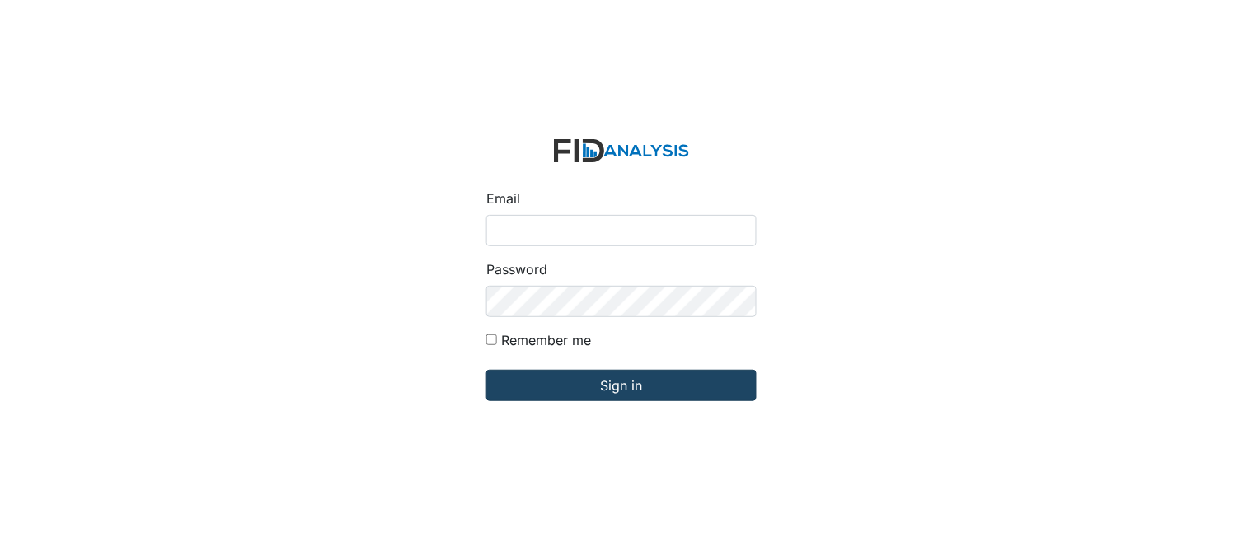
type input "[PERSON_NAME][EMAIL_ADDRESS][DOMAIN_NAME]"
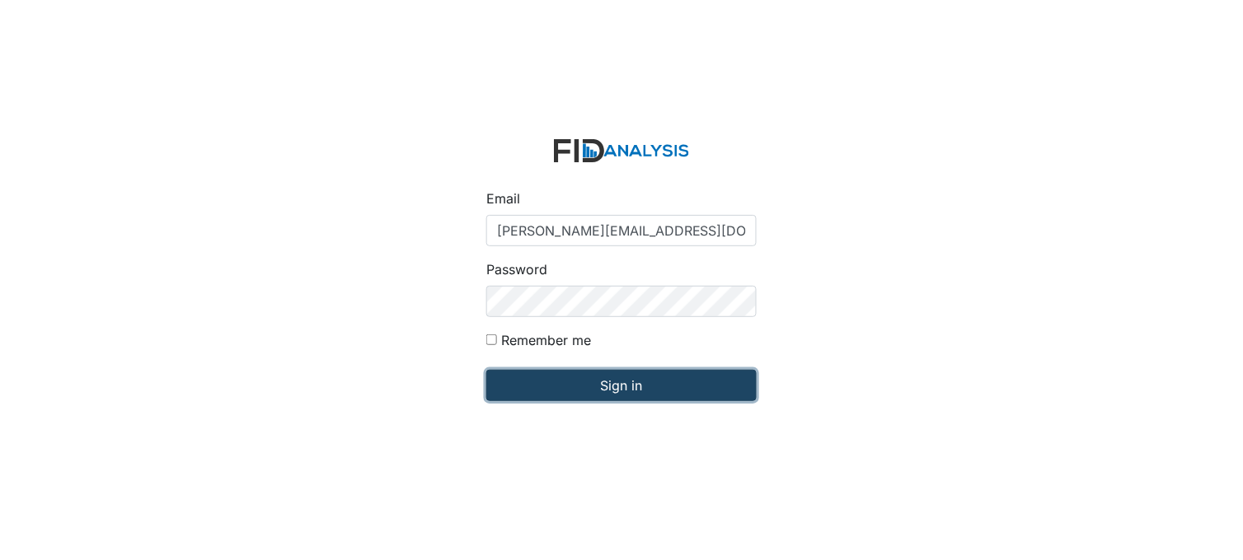
click at [604, 377] on input "Sign in" at bounding box center [621, 385] width 270 height 31
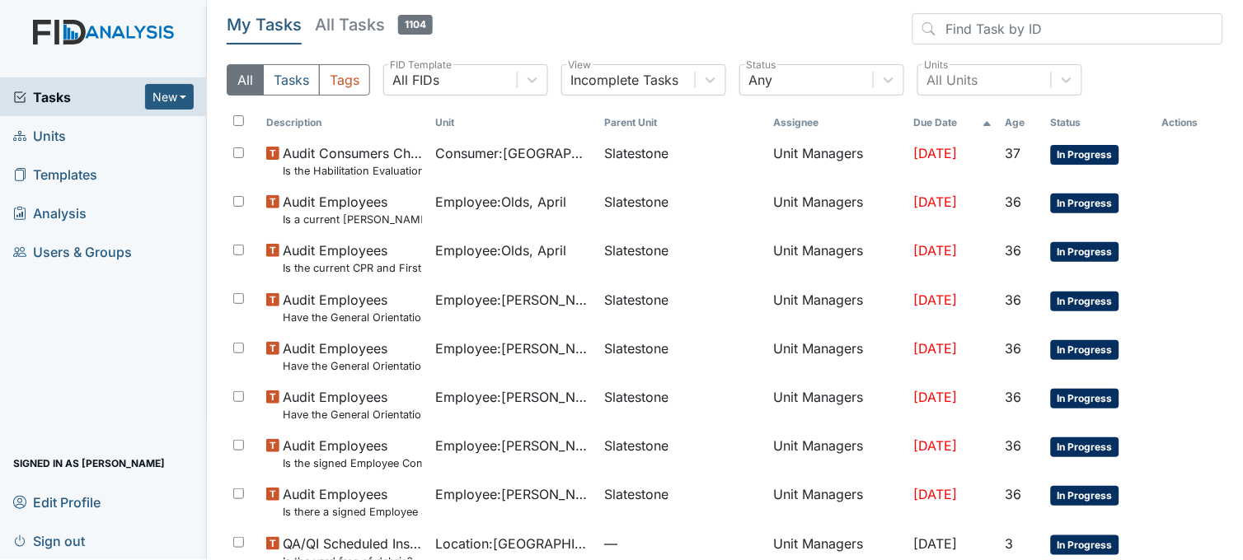
click at [91, 126] on link "Units" at bounding box center [103, 135] width 207 height 39
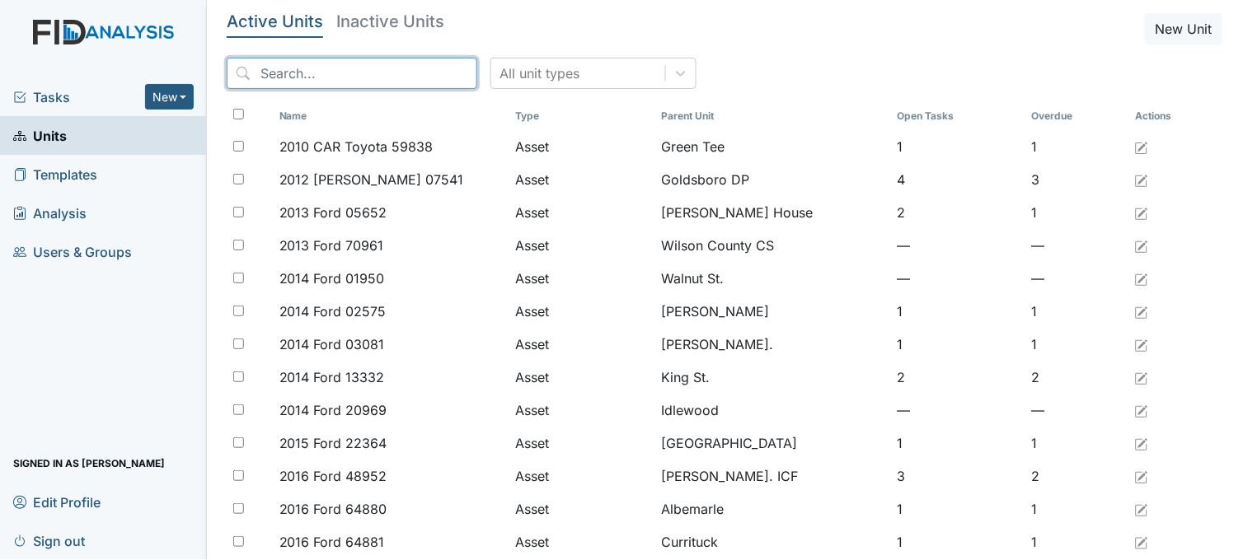
click at [347, 73] on input "search" at bounding box center [352, 73] width 251 height 31
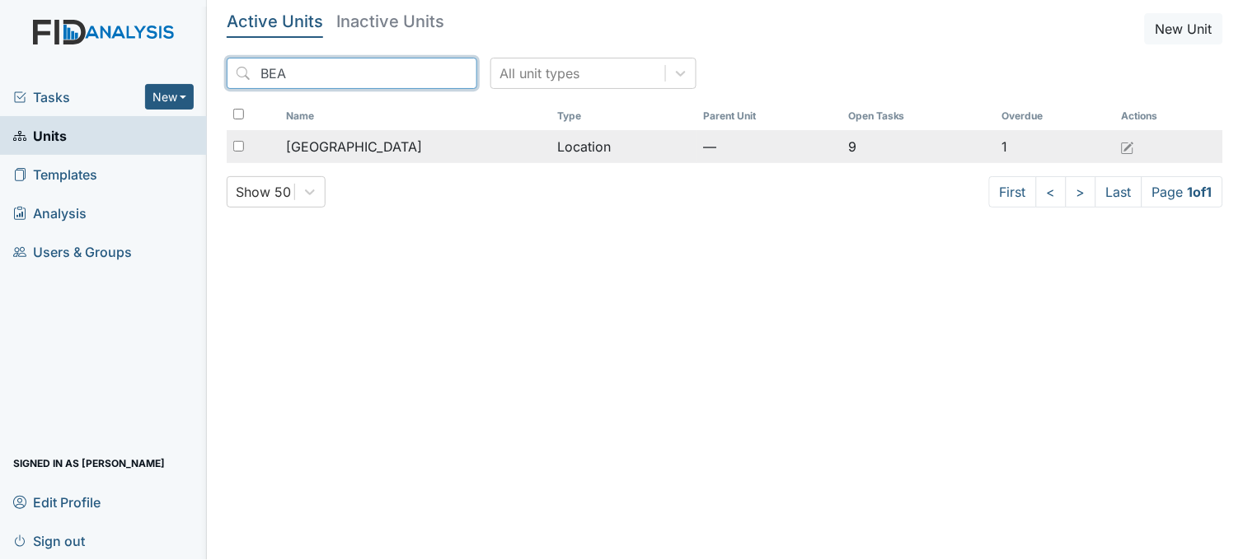
type input "BEA"
click at [366, 152] on span "Beaufort Heights" at bounding box center [354, 147] width 136 height 20
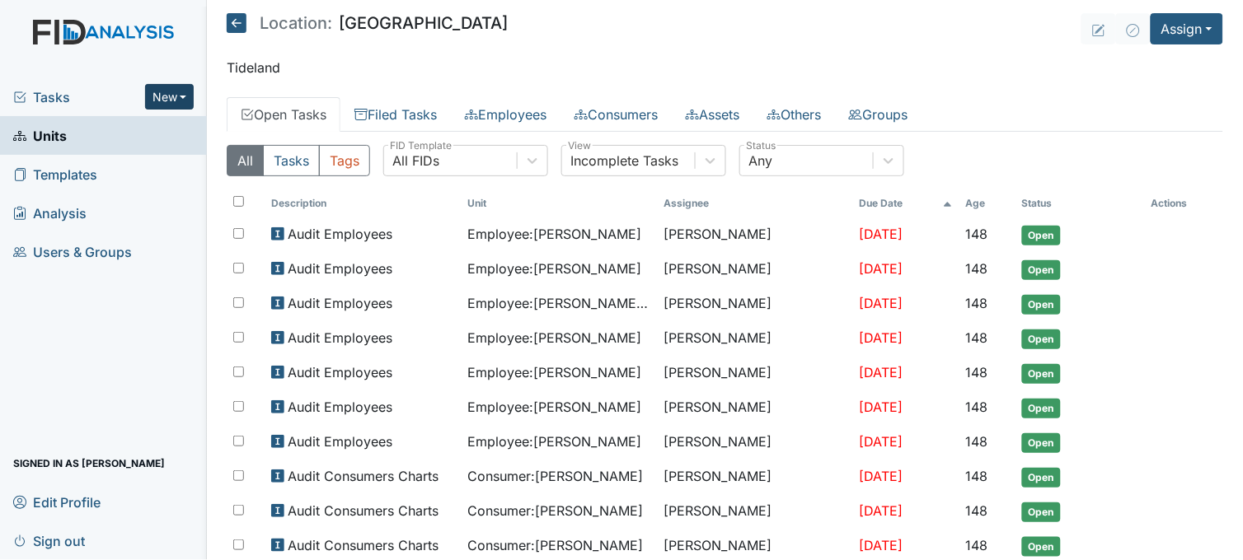
click at [166, 88] on button "New" at bounding box center [169, 97] width 49 height 26
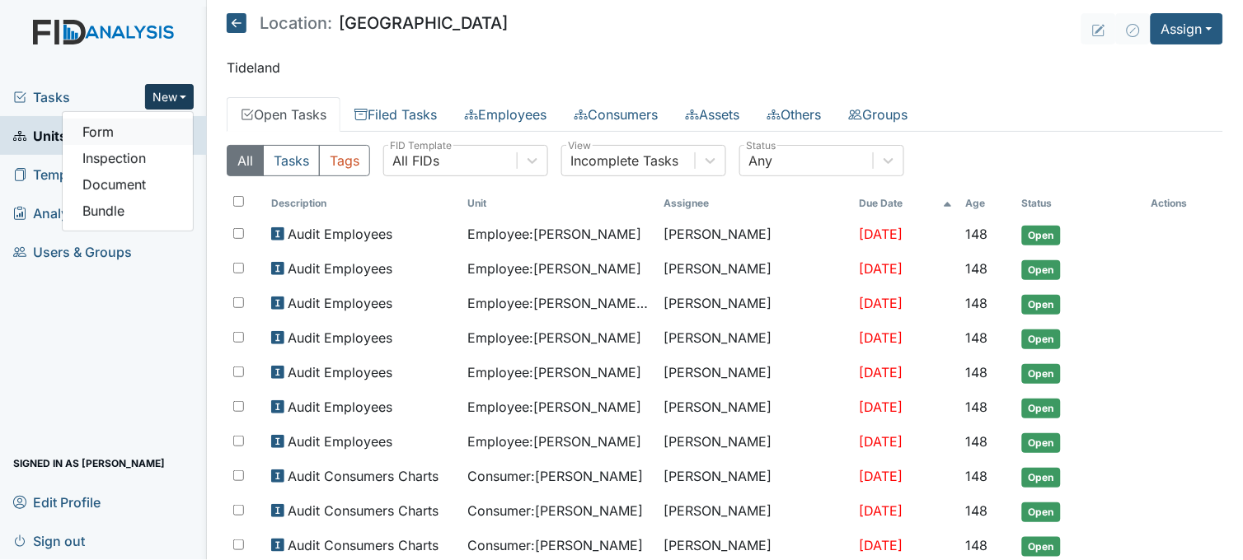
click at [163, 127] on link "Form" at bounding box center [128, 132] width 130 height 26
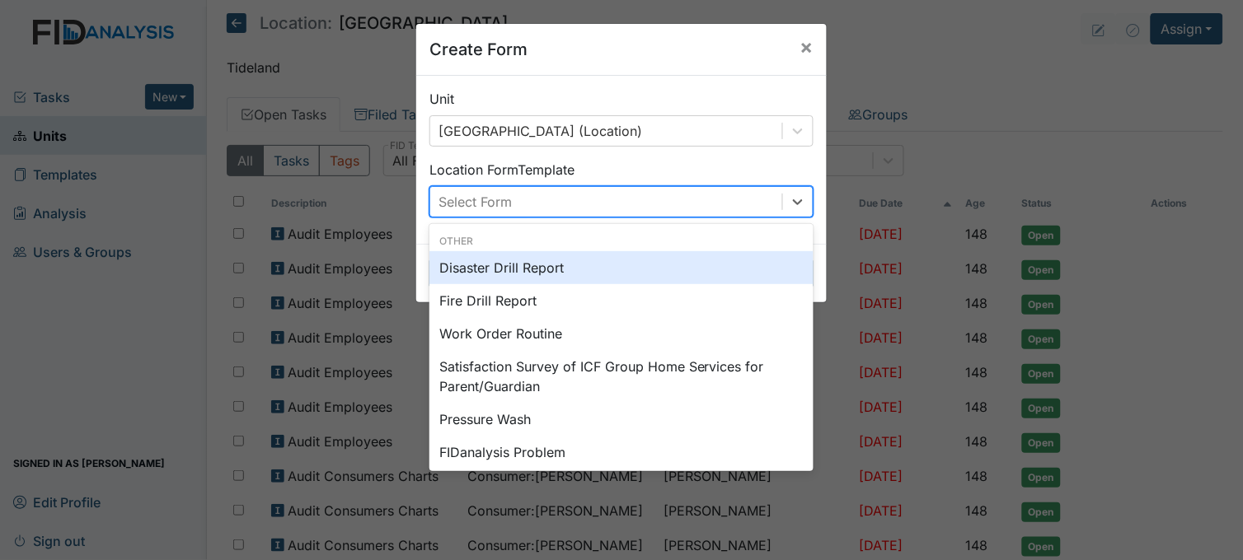
click at [632, 191] on div "Select Form" at bounding box center [606, 202] width 352 height 30
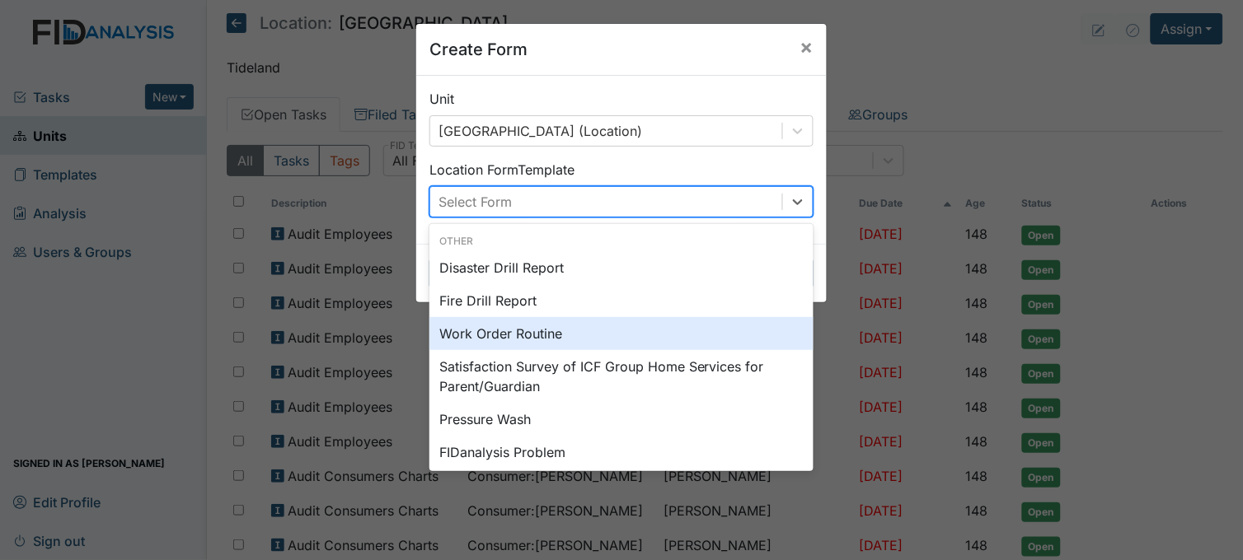
click at [532, 331] on div "Work Order Routine" at bounding box center [621, 333] width 384 height 33
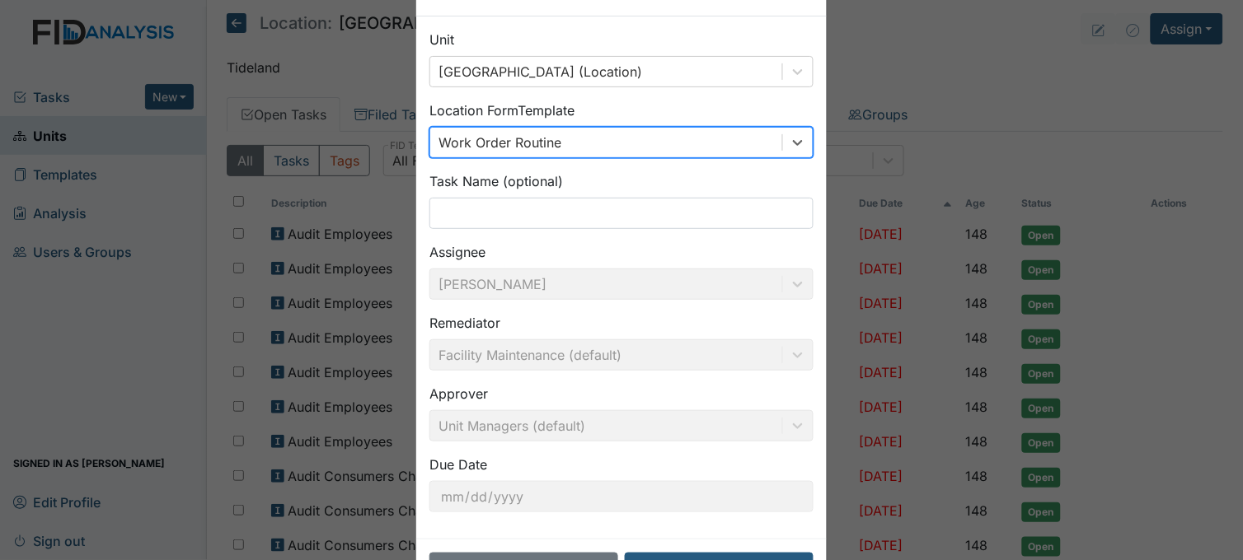
scroll to position [121, 0]
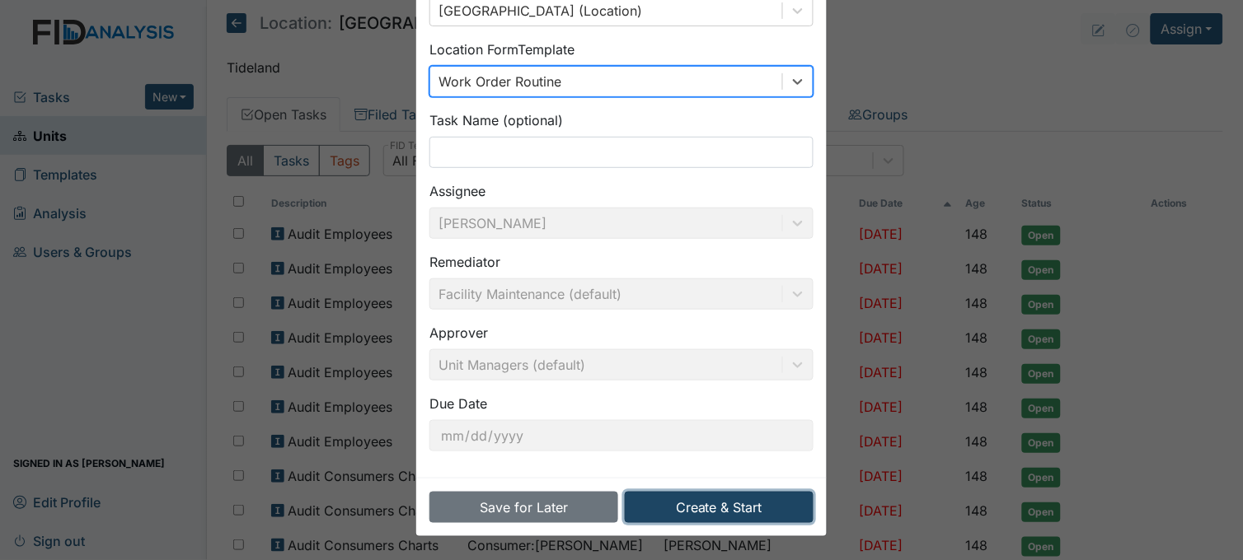
click at [738, 504] on button "Create & Start" at bounding box center [719, 507] width 189 height 31
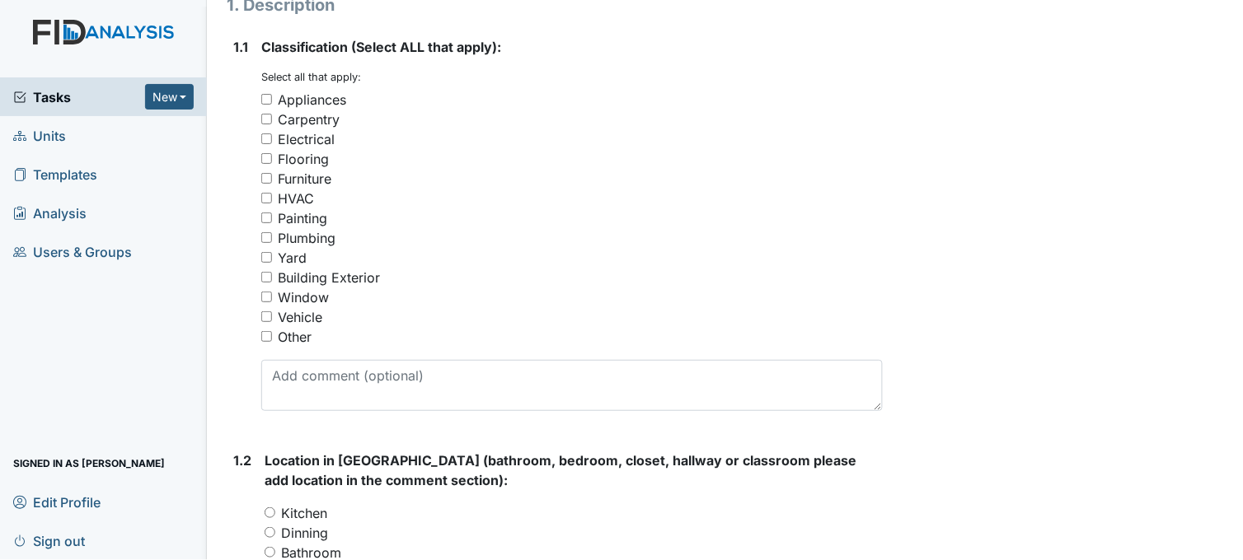
scroll to position [274, 0]
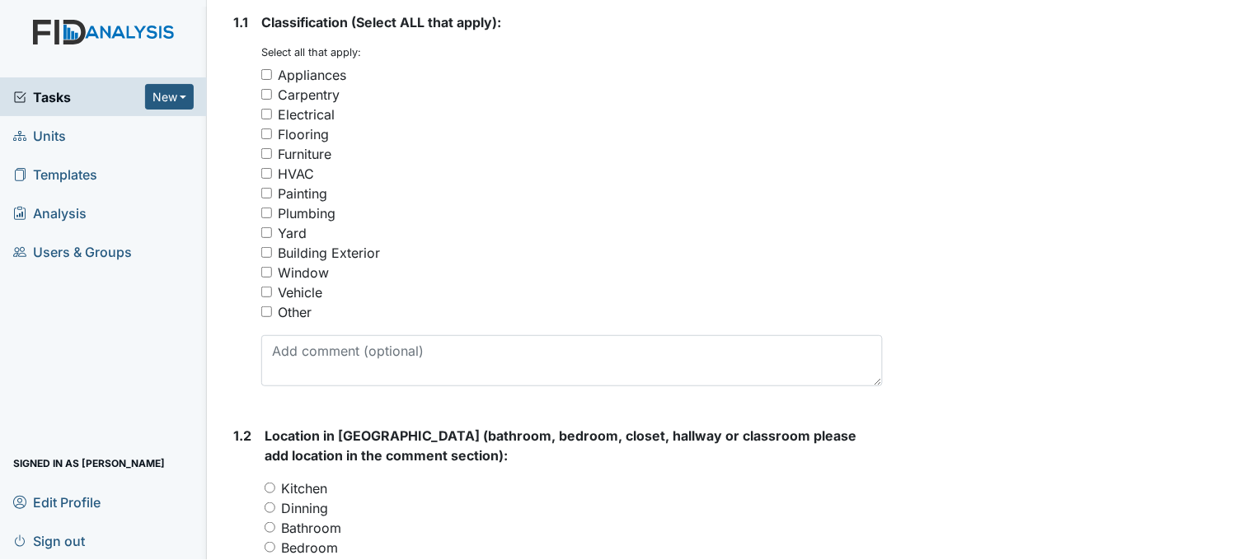
click at [264, 213] on input "Plumbing" at bounding box center [266, 213] width 11 height 11
checkbox input "true"
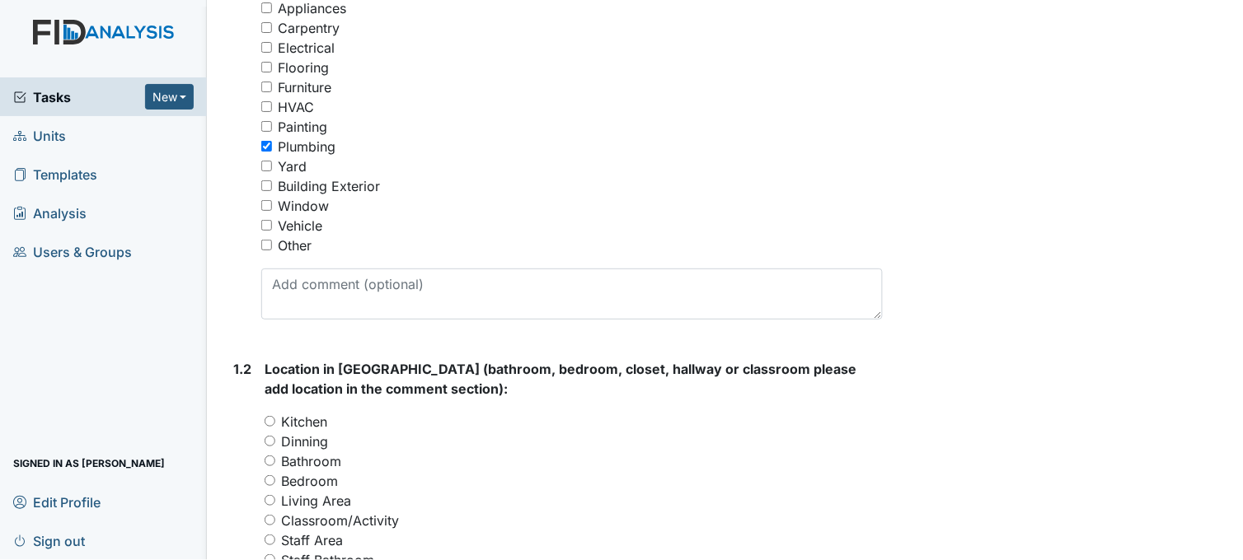
scroll to position [549, 0]
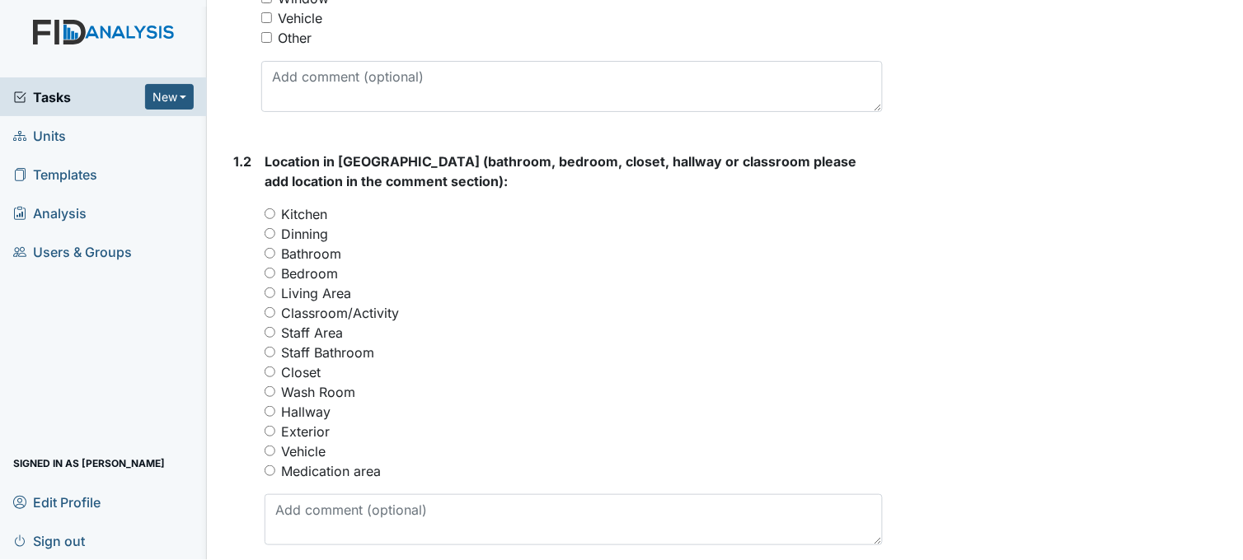
click at [270, 253] on input "Bathroom" at bounding box center [270, 253] width 11 height 11
radio input "true"
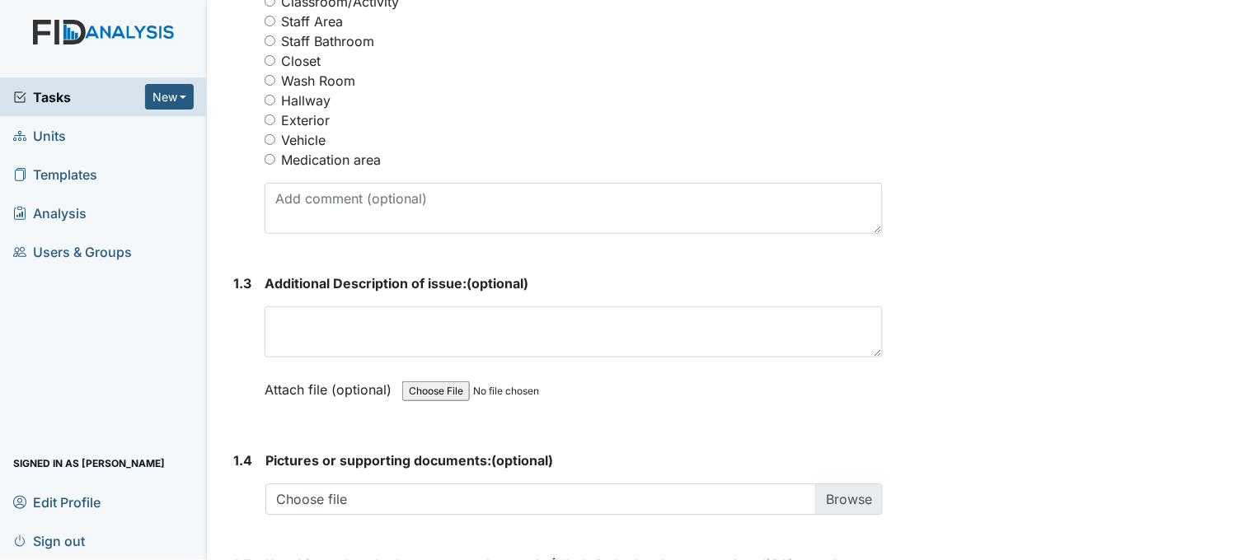
scroll to position [916, 0]
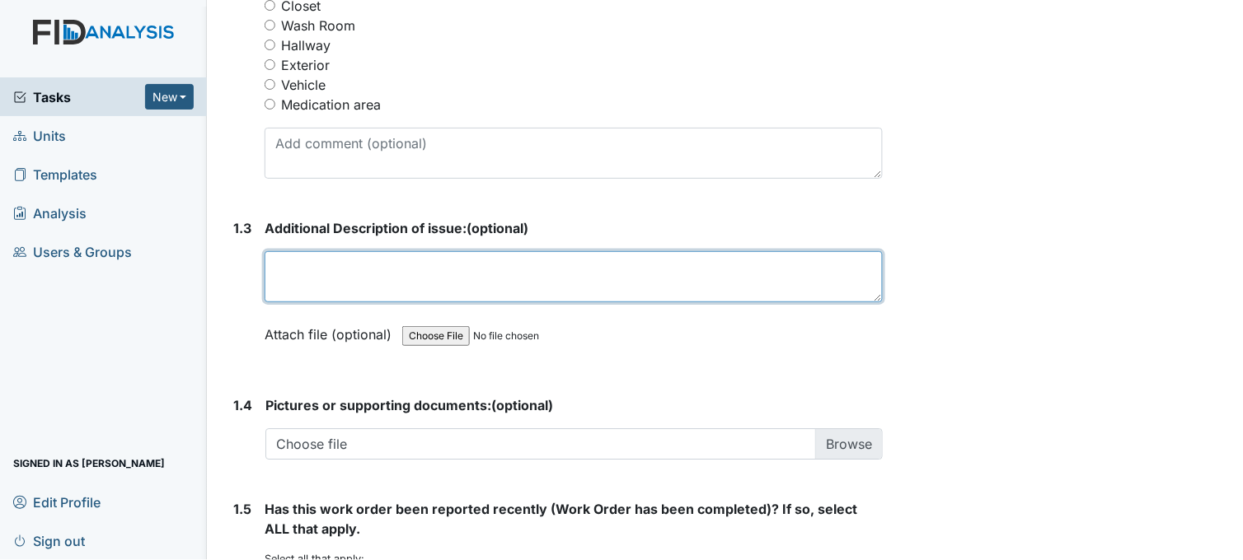
click at [438, 277] on textarea at bounding box center [574, 276] width 618 height 51
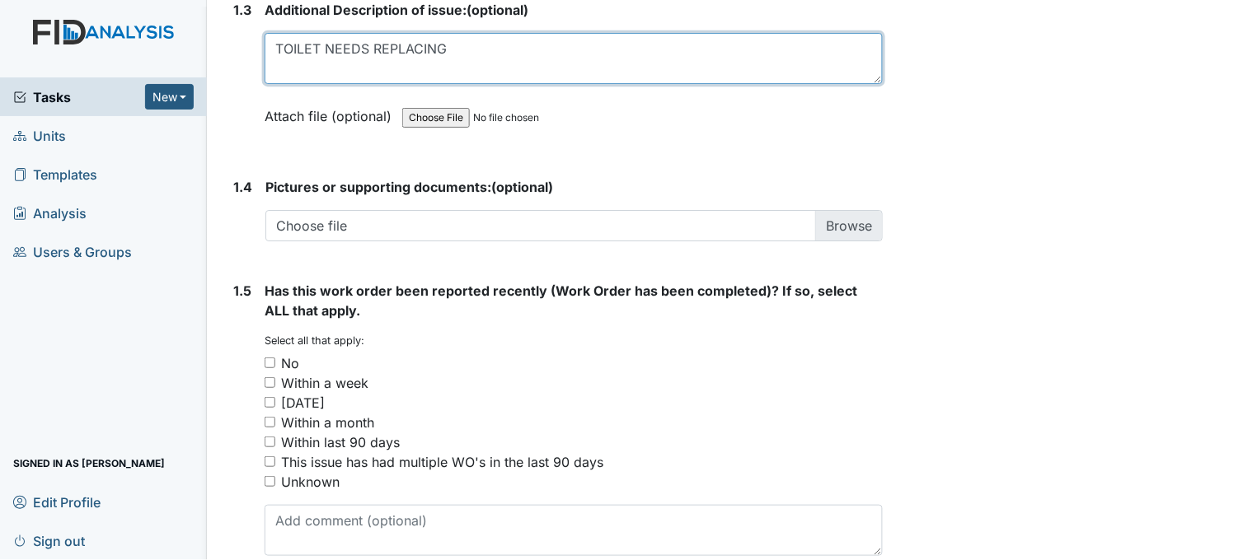
scroll to position [1190, 0]
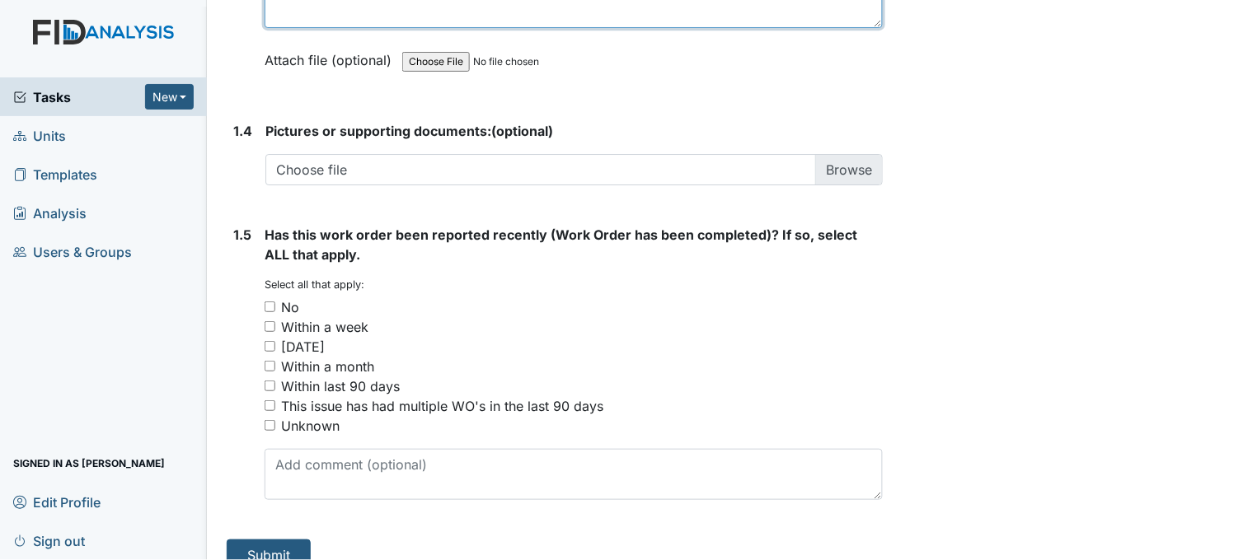
type textarea "TOILET NEEDS REPLACING"
click at [275, 302] on input "No" at bounding box center [270, 307] width 11 height 11
checkbox input "true"
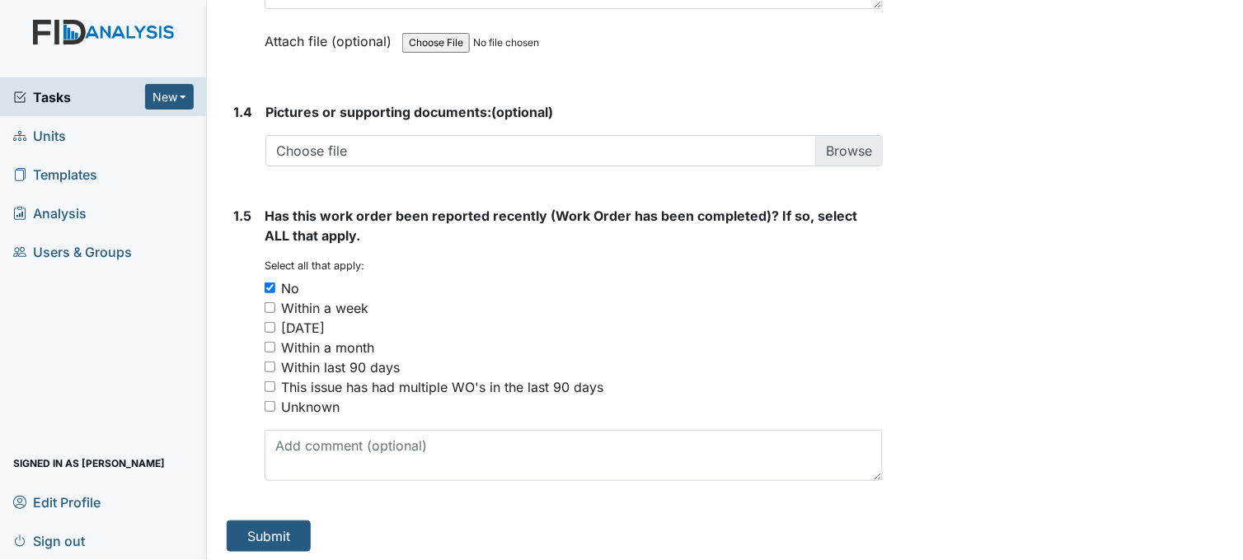
scroll to position [1213, 0]
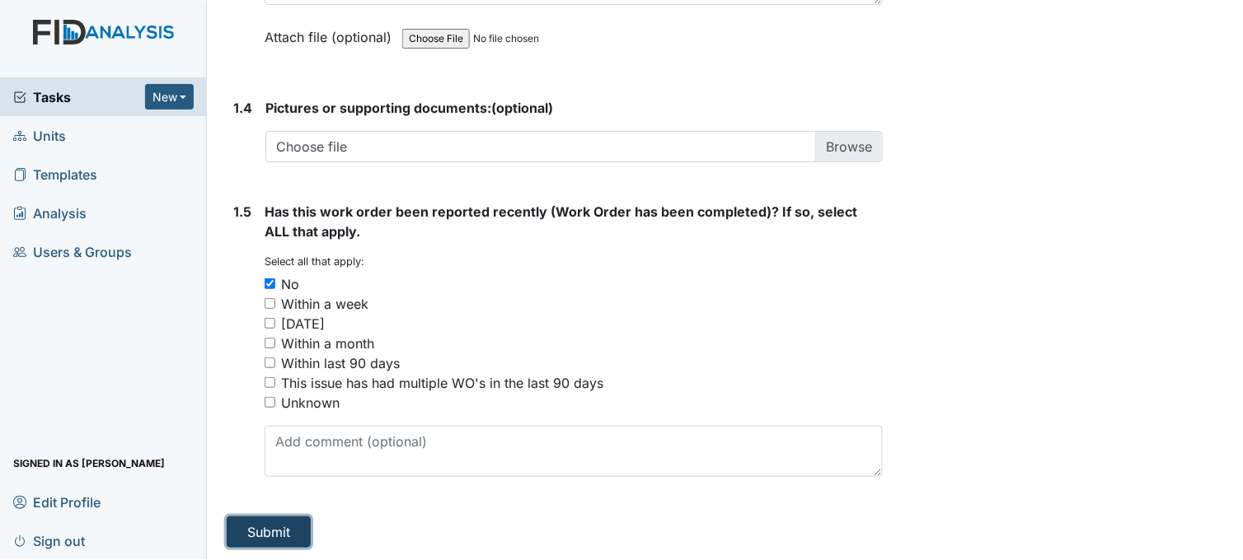
click at [275, 530] on button "Submit" at bounding box center [269, 532] width 84 height 31
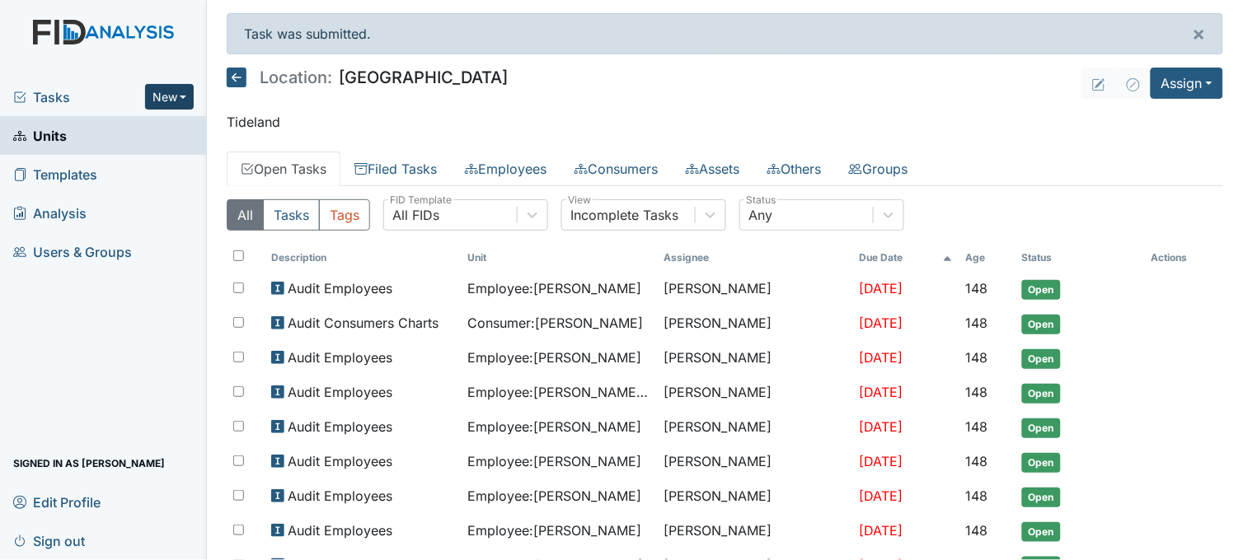
click at [174, 99] on button "New" at bounding box center [169, 97] width 49 height 26
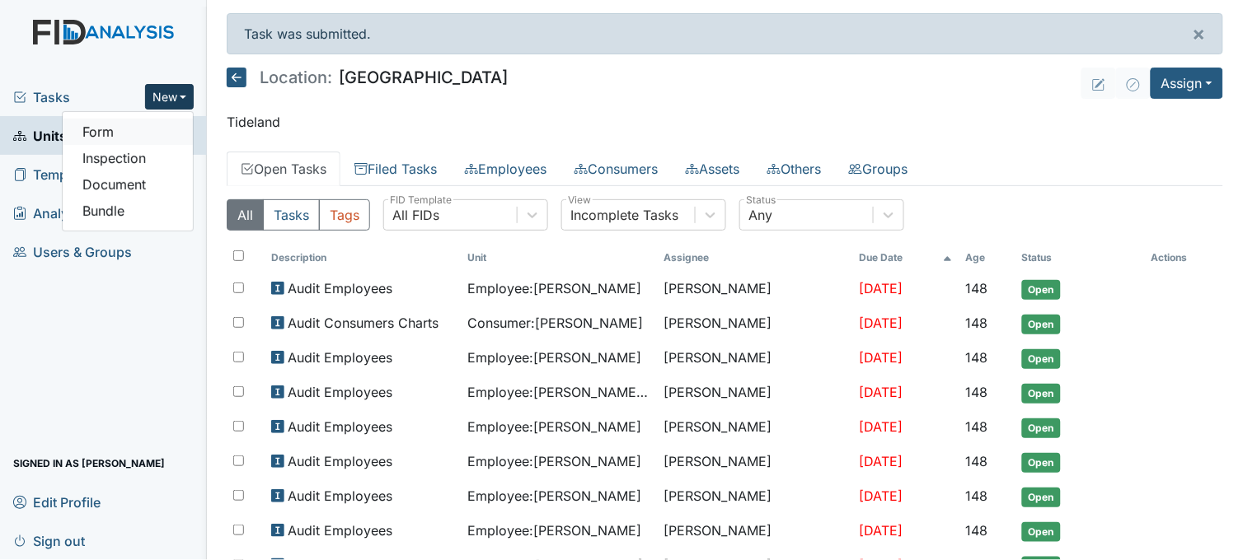
click at [148, 120] on link "Form" at bounding box center [128, 132] width 130 height 26
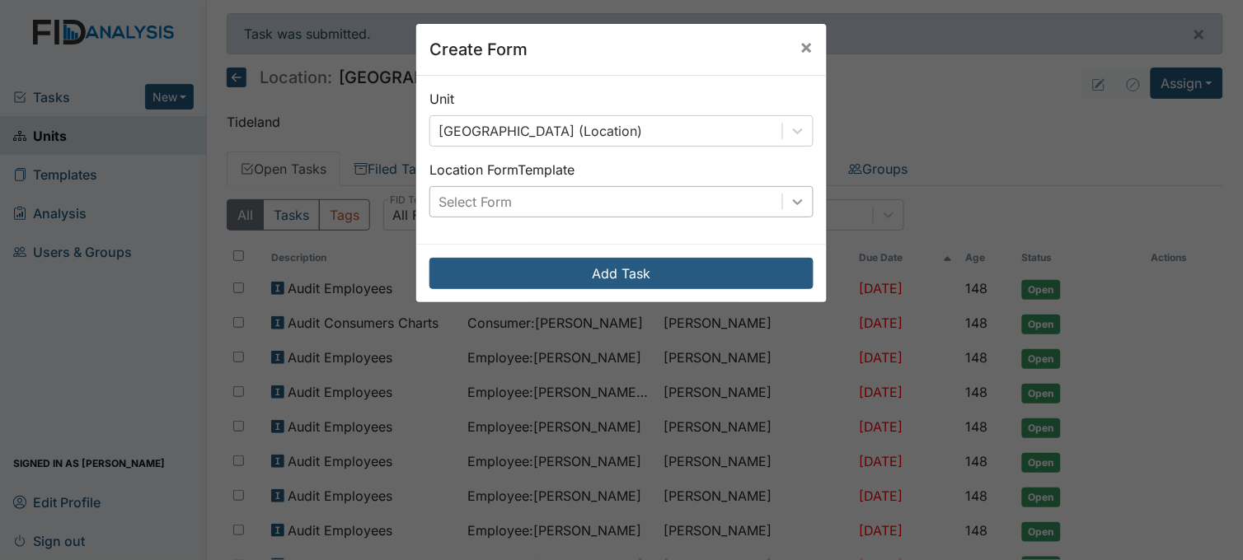
click at [792, 202] on icon at bounding box center [798, 202] width 16 height 16
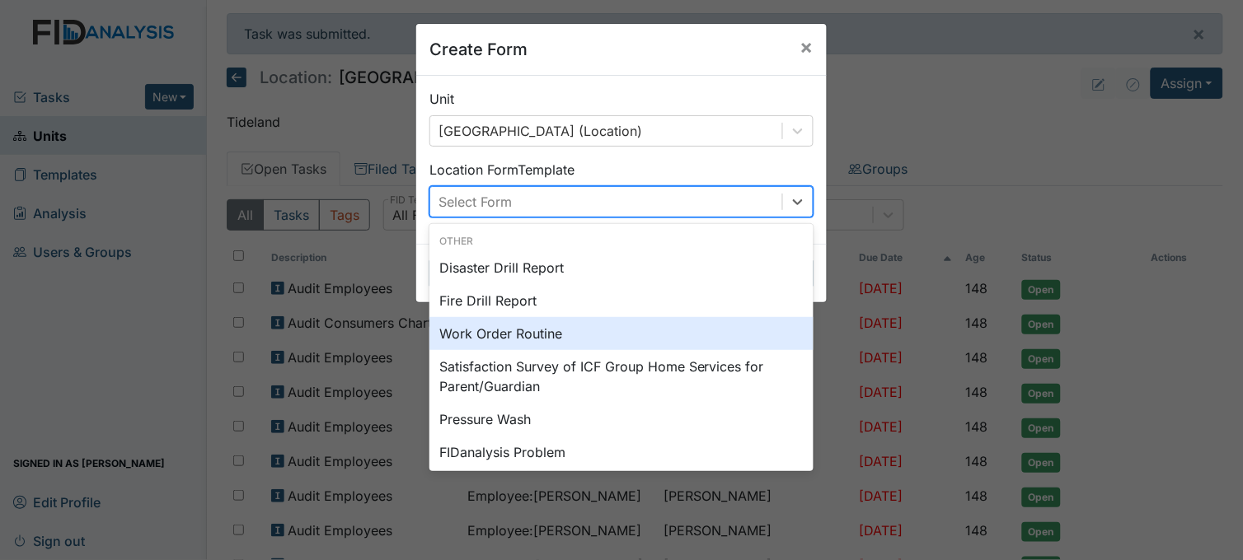
click at [555, 331] on div "Work Order Routine" at bounding box center [621, 333] width 384 height 33
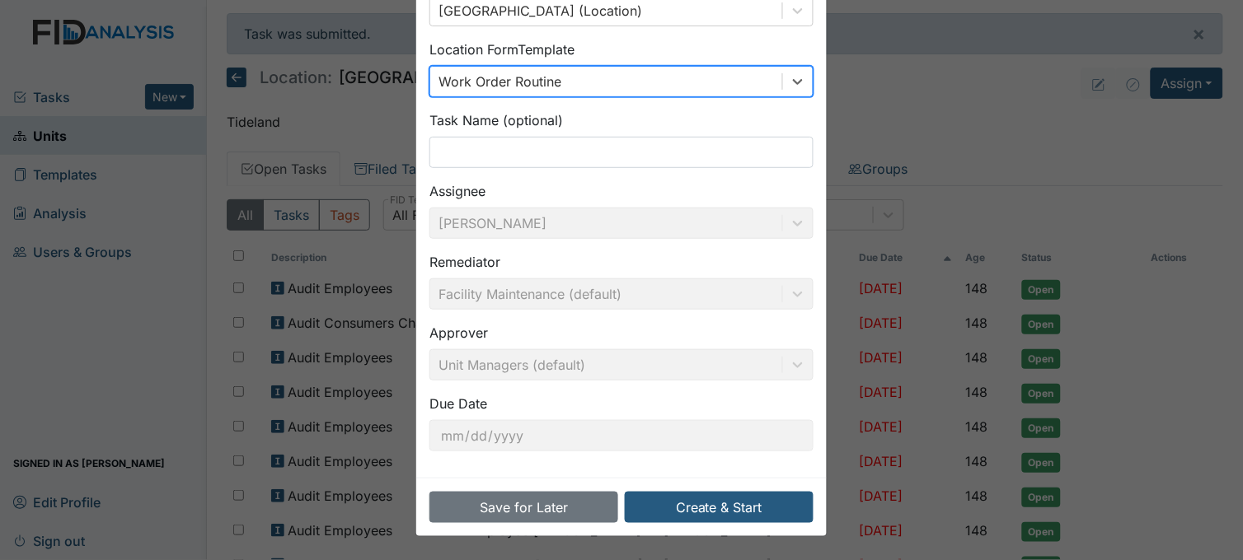
scroll to position [121, 0]
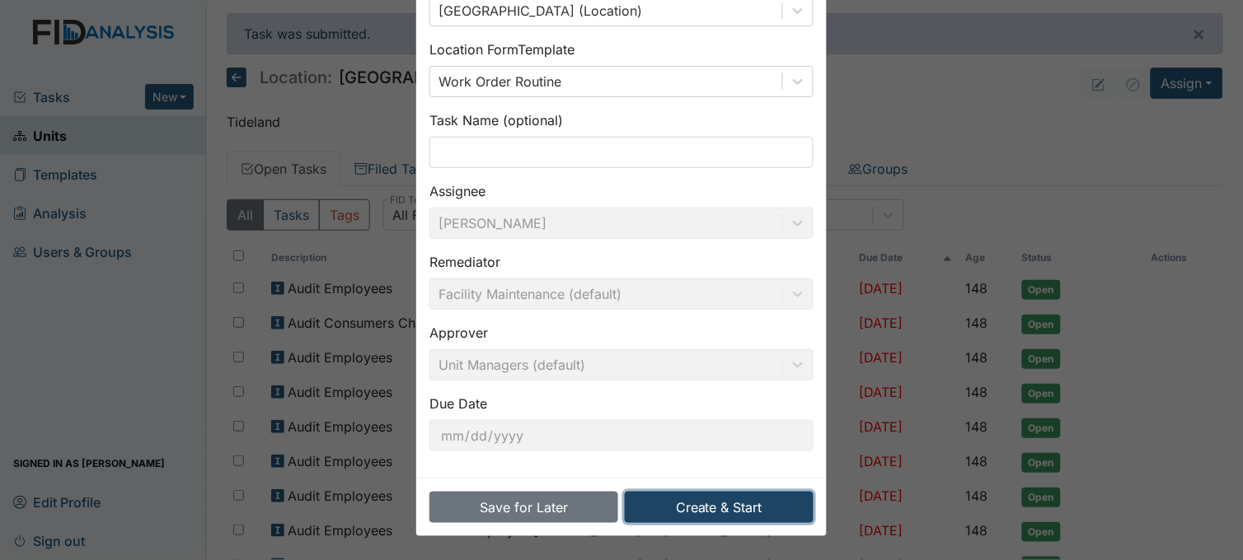
click at [739, 505] on button "Create & Start" at bounding box center [719, 507] width 189 height 31
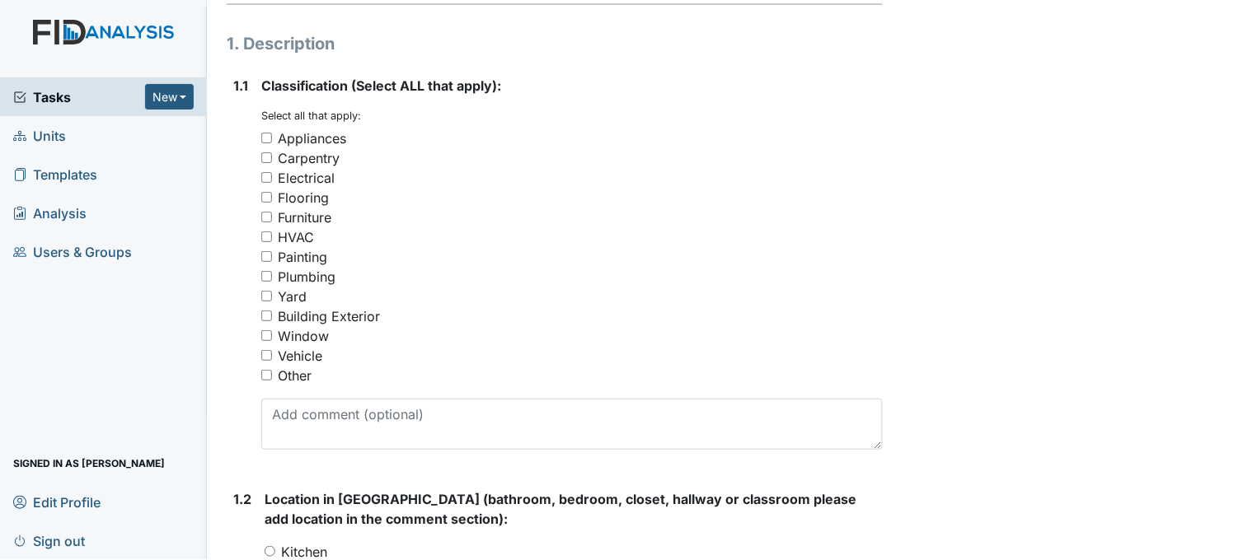
scroll to position [274, 0]
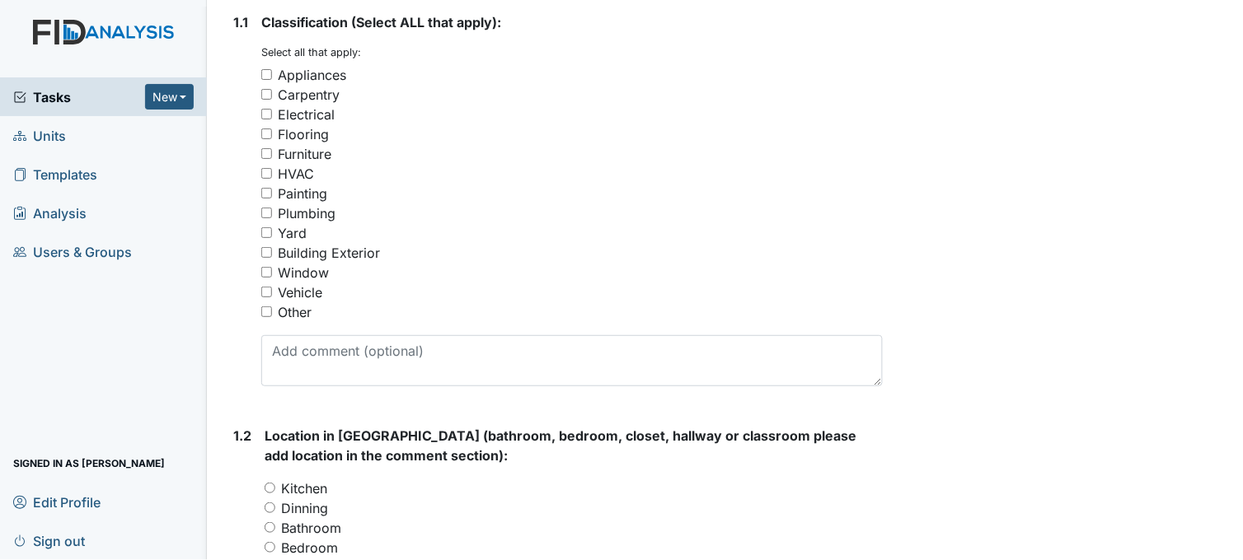
click at [262, 309] on input "Other" at bounding box center [266, 312] width 11 height 11
checkbox input "true"
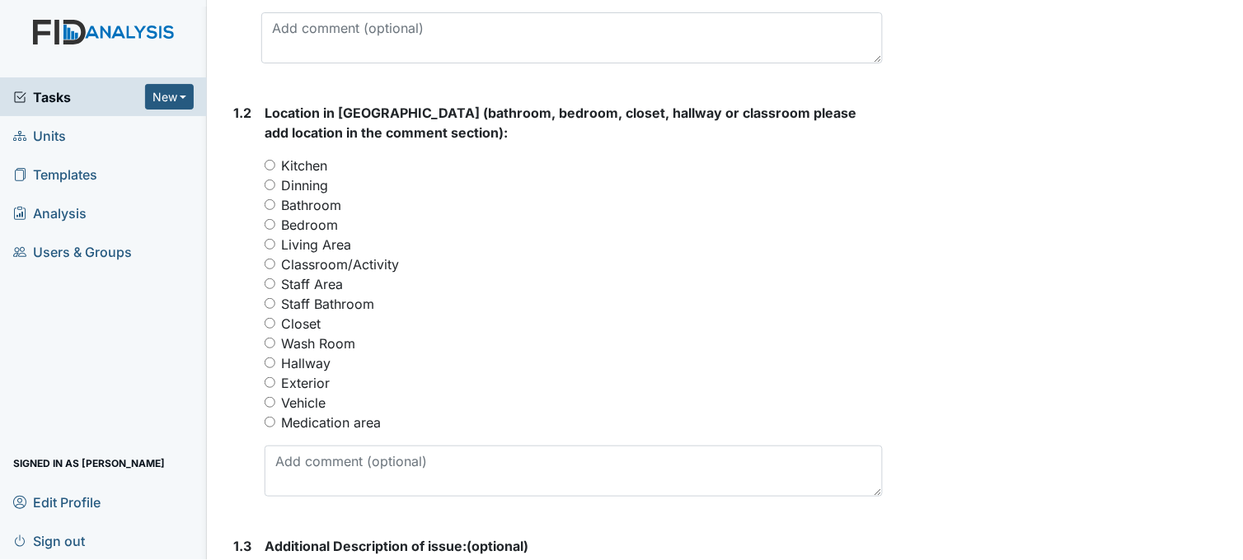
scroll to position [640, 0]
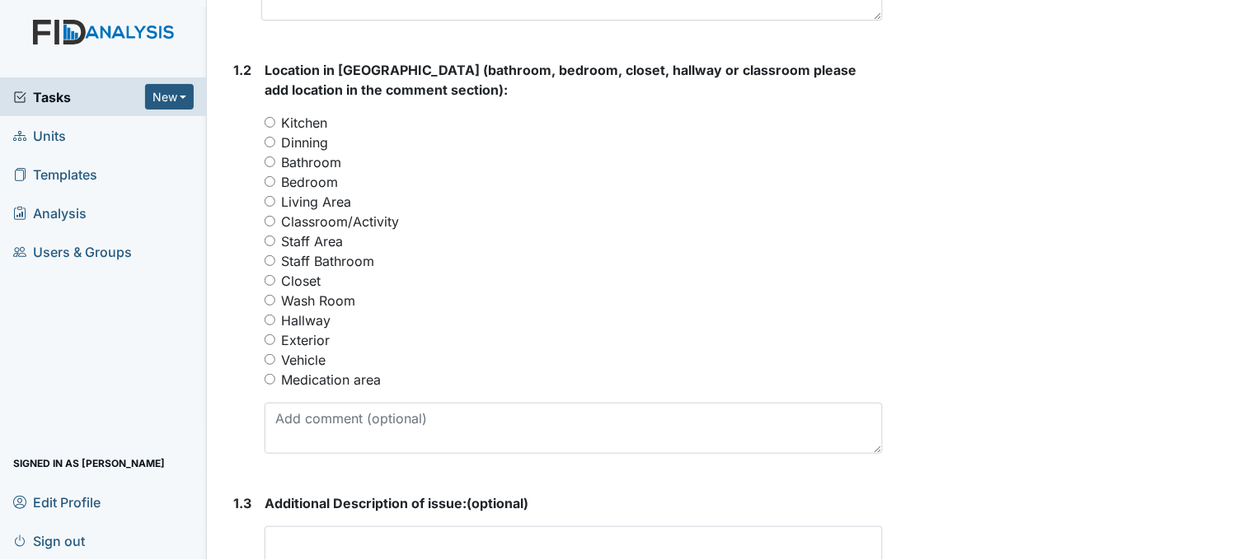
click at [270, 335] on input "Exterior" at bounding box center [270, 340] width 11 height 11
radio input "true"
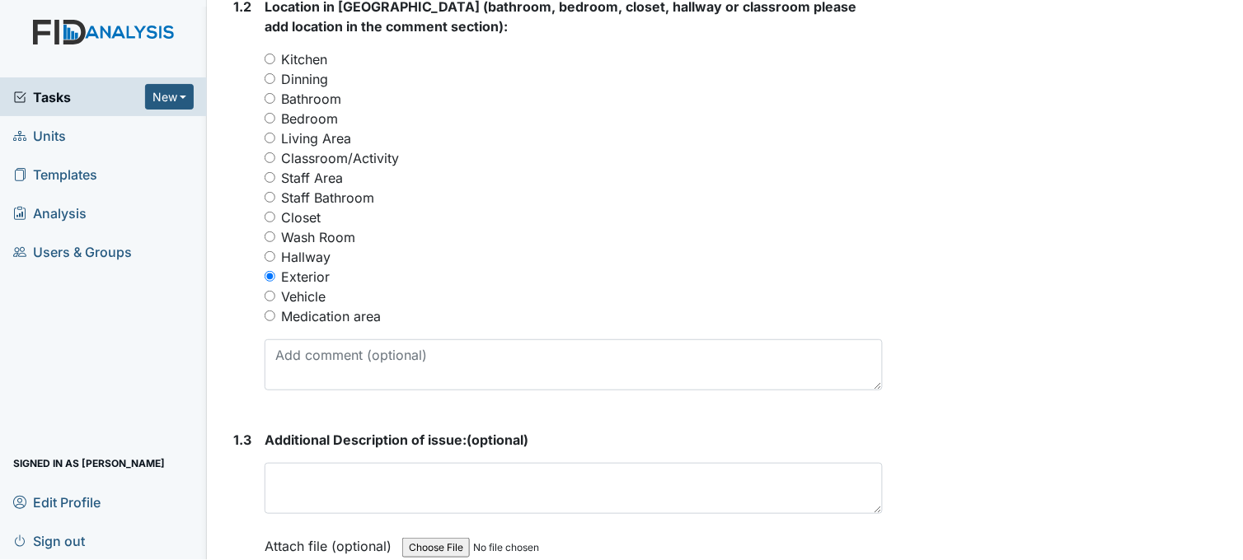
scroll to position [916, 0]
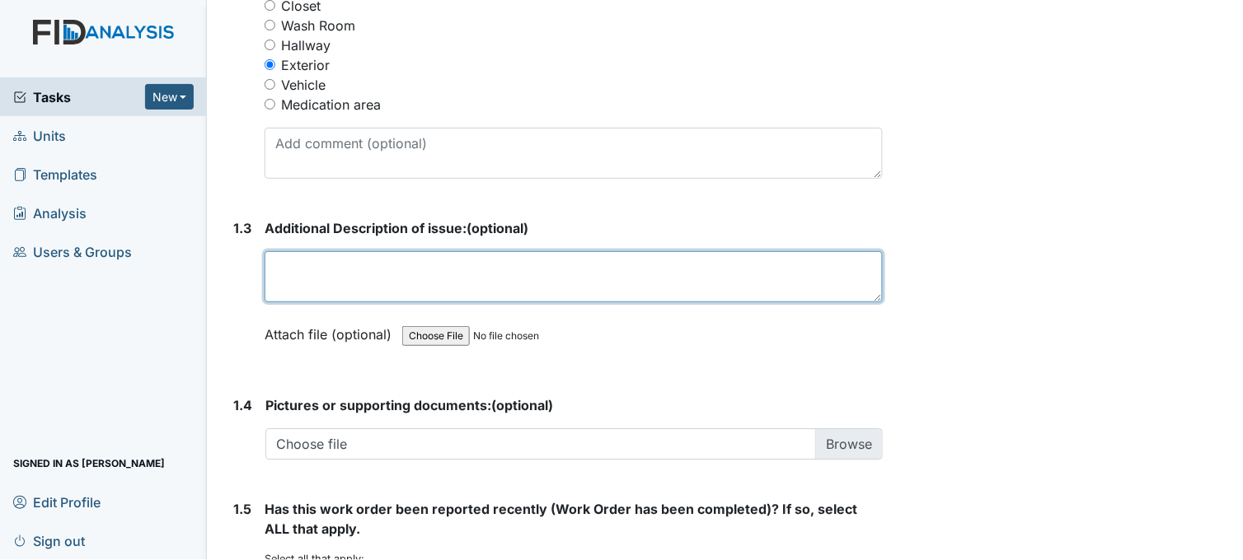
click at [402, 280] on textarea at bounding box center [574, 276] width 618 height 51
type textarea "F"
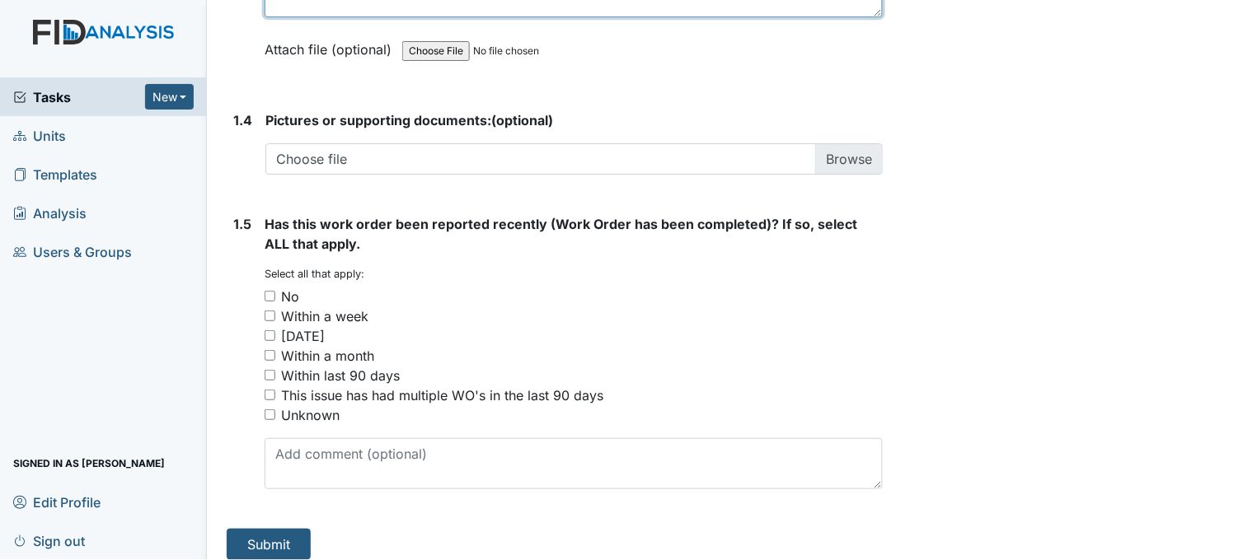
scroll to position [1213, 0]
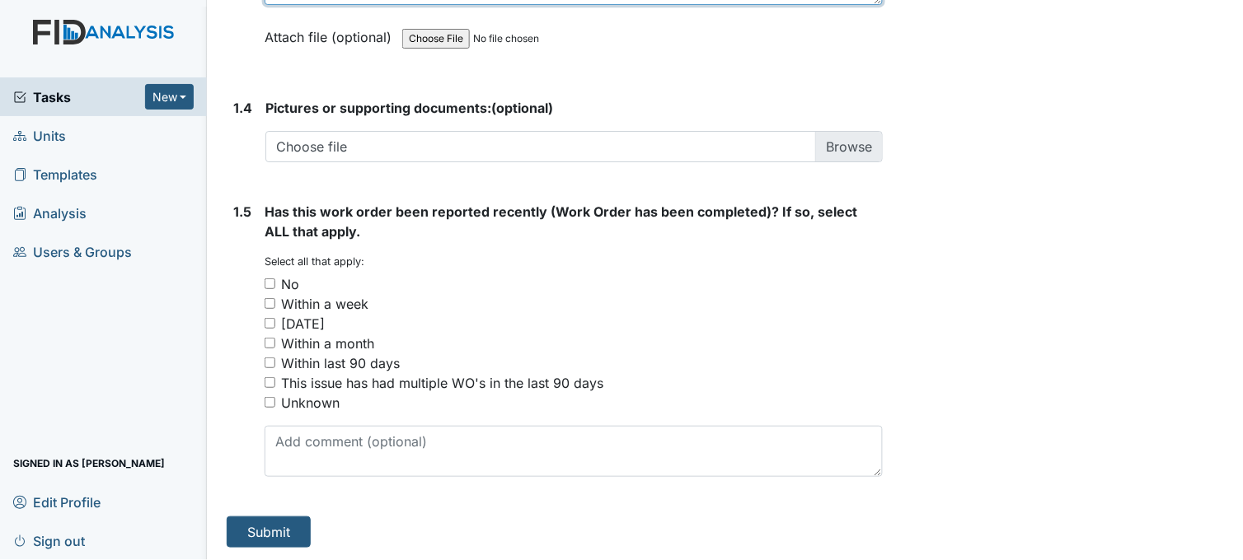
type textarea "fence is falling down in backyard"
click at [270, 280] on input "No" at bounding box center [270, 284] width 11 height 11
checkbox input "true"
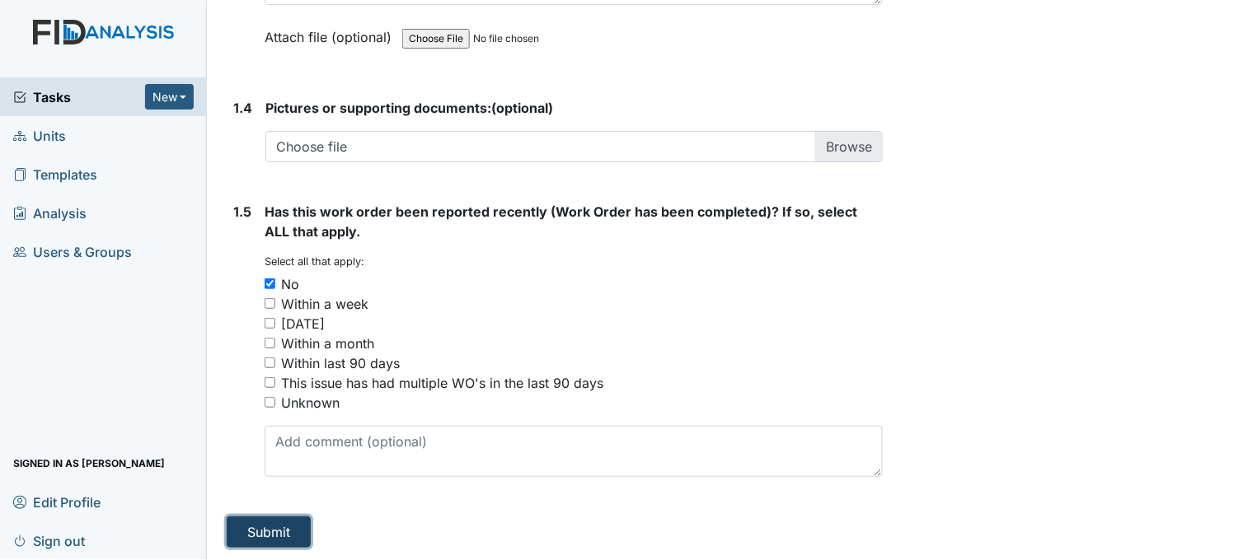
click at [244, 531] on button "Submit" at bounding box center [269, 532] width 84 height 31
